Goal: Check status: Check status

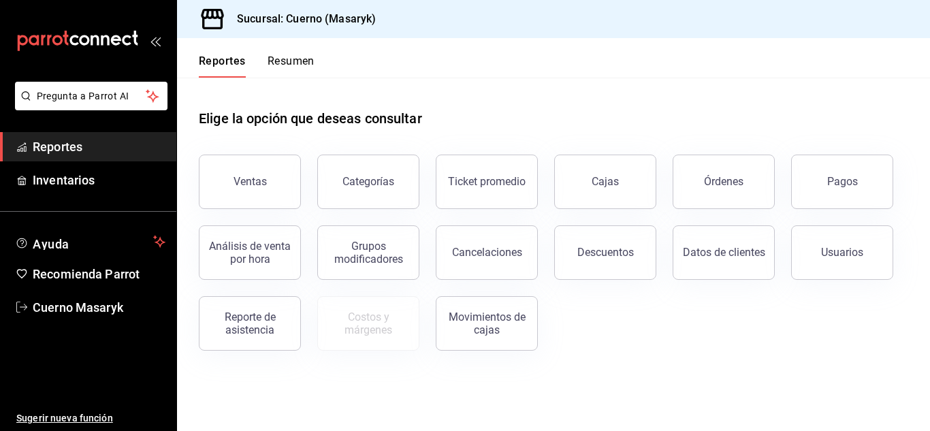
drag, startPoint x: 836, startPoint y: 184, endPoint x: 827, endPoint y: 184, distance: 8.9
click at [836, 184] on div "Pagos" at bounding box center [842, 181] width 31 height 13
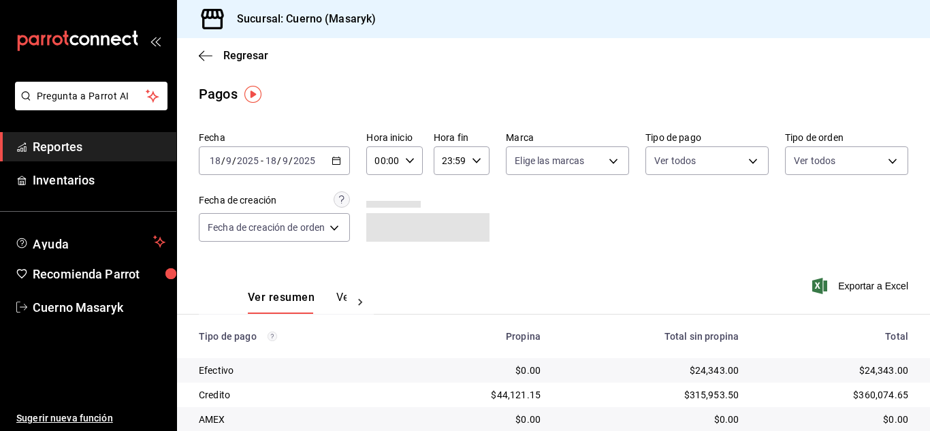
click at [341, 165] on div "[DATE] [DATE] - [DATE] [DATE]" at bounding box center [274, 160] width 151 height 29
click at [406, 158] on icon "button" at bounding box center [410, 161] width 10 height 10
click at [382, 261] on span "04" at bounding box center [381, 257] width 5 height 11
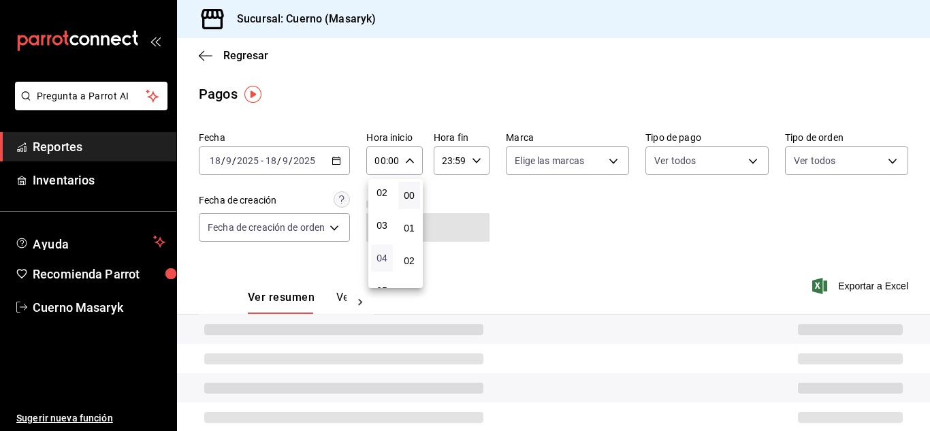
type input "04:00"
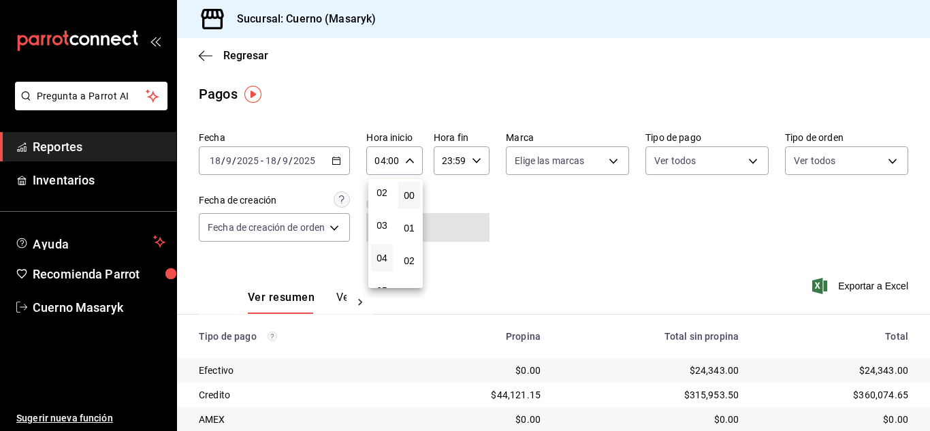
click at [780, 284] on div at bounding box center [465, 215] width 930 height 431
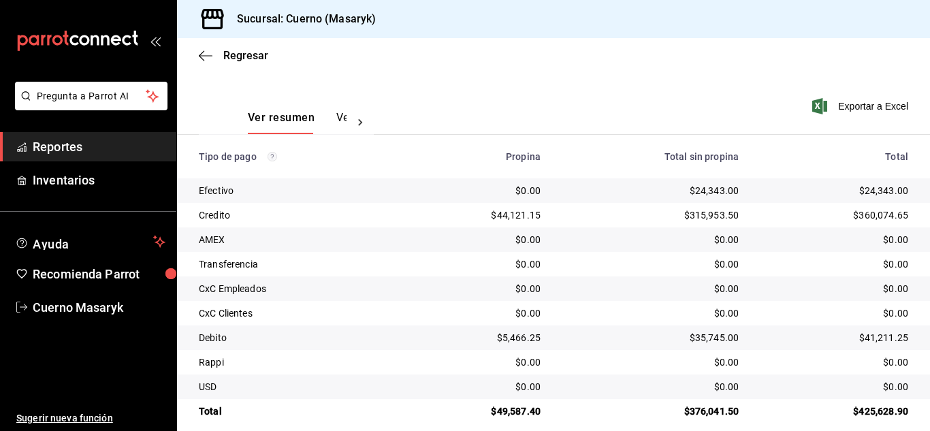
scroll to position [195, 0]
